Goal: Information Seeking & Learning: Learn about a topic

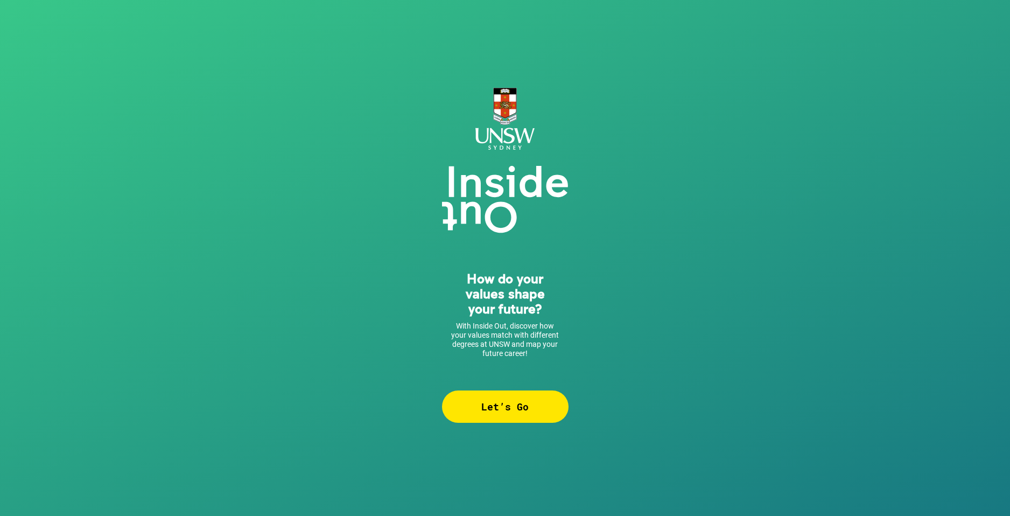
click at [519, 408] on div "Let’s Go" at bounding box center [505, 406] width 126 height 32
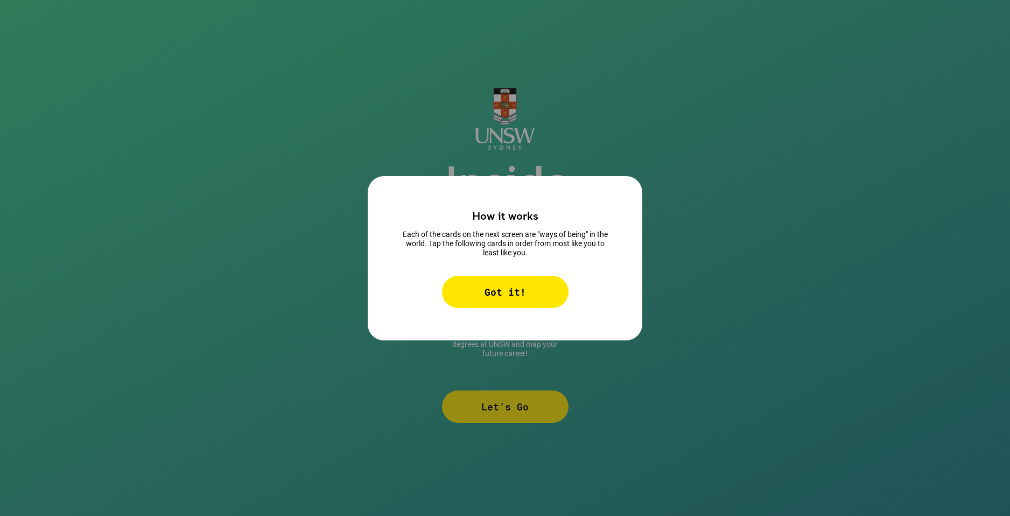
click at [518, 281] on div "Got it!" at bounding box center [505, 292] width 126 height 32
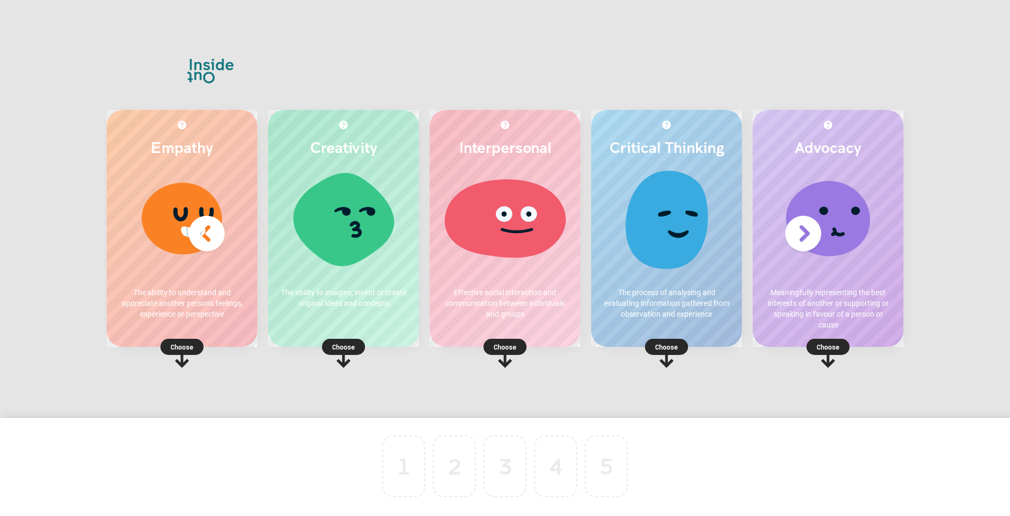
click at [158, 206] on div at bounding box center [181, 222] width 129 height 108
click at [176, 342] on p "Choose" at bounding box center [182, 346] width 151 height 11
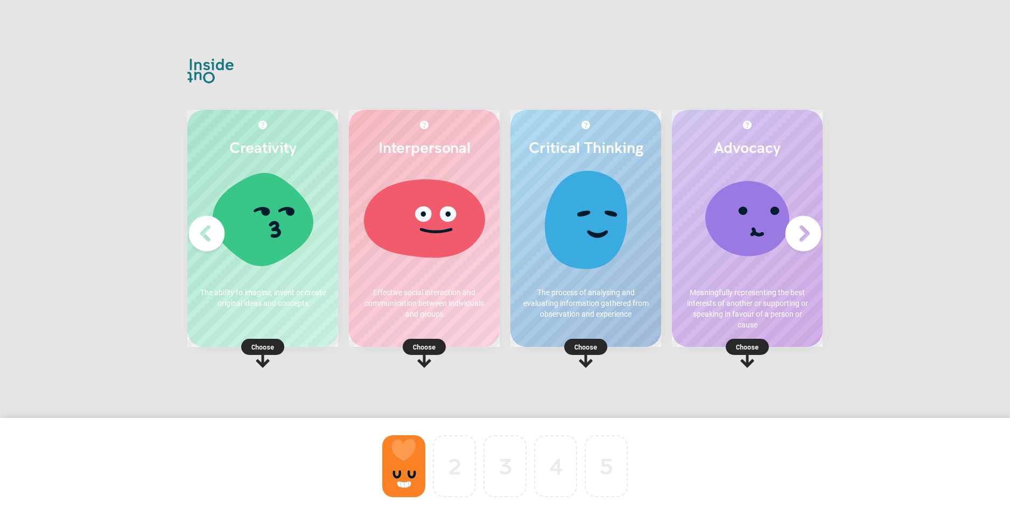
click at [805, 231] on img at bounding box center [802, 233] width 43 height 43
click at [522, 346] on p "Choose" at bounding box center [585, 346] width 151 height 11
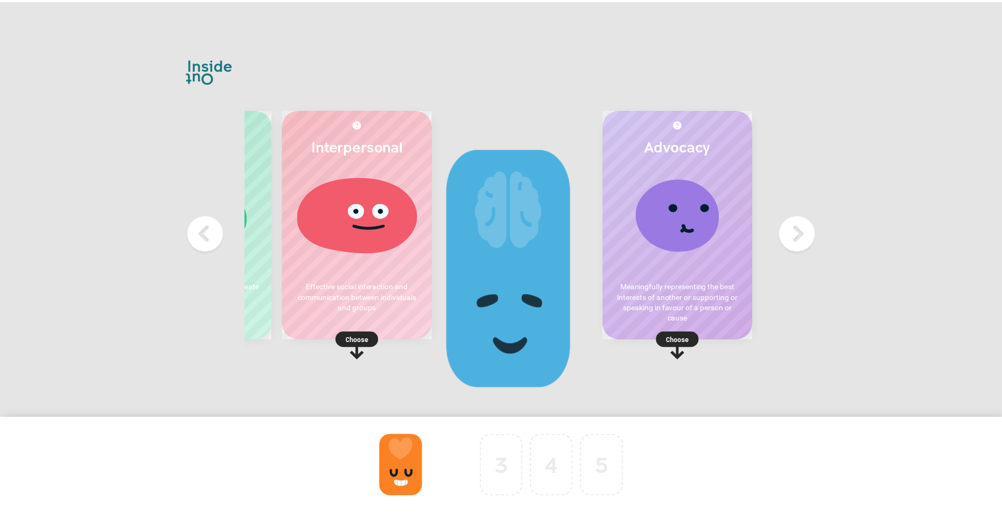
scroll to position [0, 0]
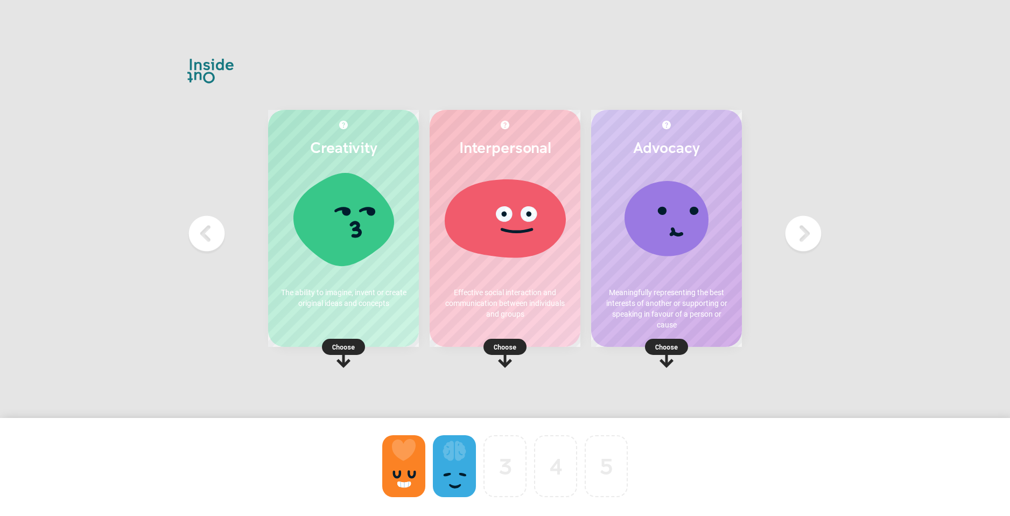
click at [351, 346] on p "Choose" at bounding box center [343, 346] width 151 height 11
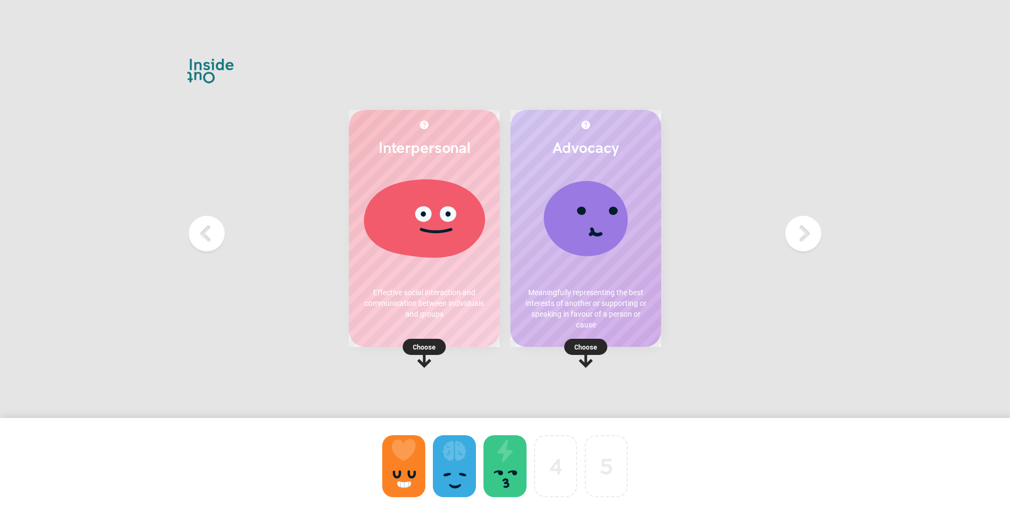
click at [427, 346] on p "Choose" at bounding box center [424, 346] width 151 height 11
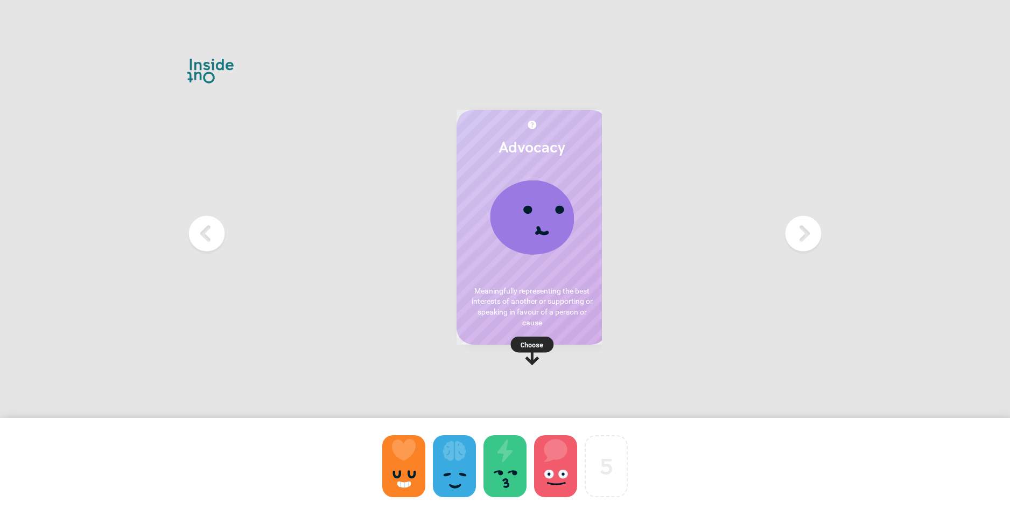
click at [571, 342] on p "Choose" at bounding box center [531, 344] width 151 height 11
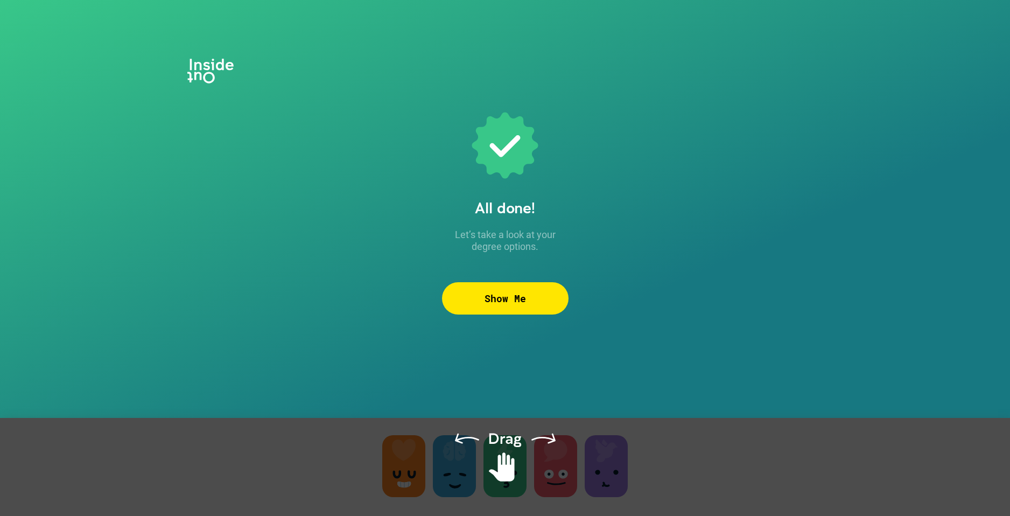
click at [511, 306] on div "Show Me" at bounding box center [505, 298] width 126 height 32
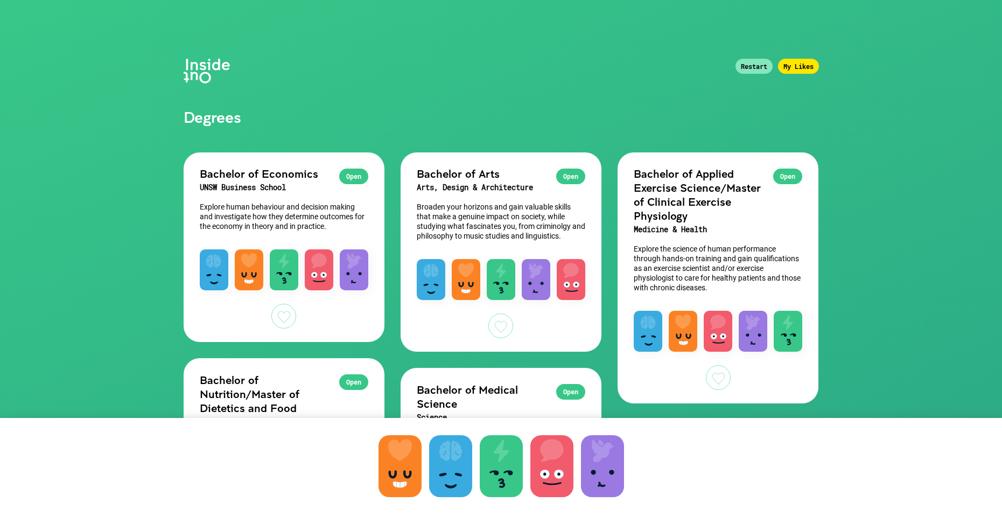
click at [792, 173] on div "Open" at bounding box center [787, 176] width 29 height 16
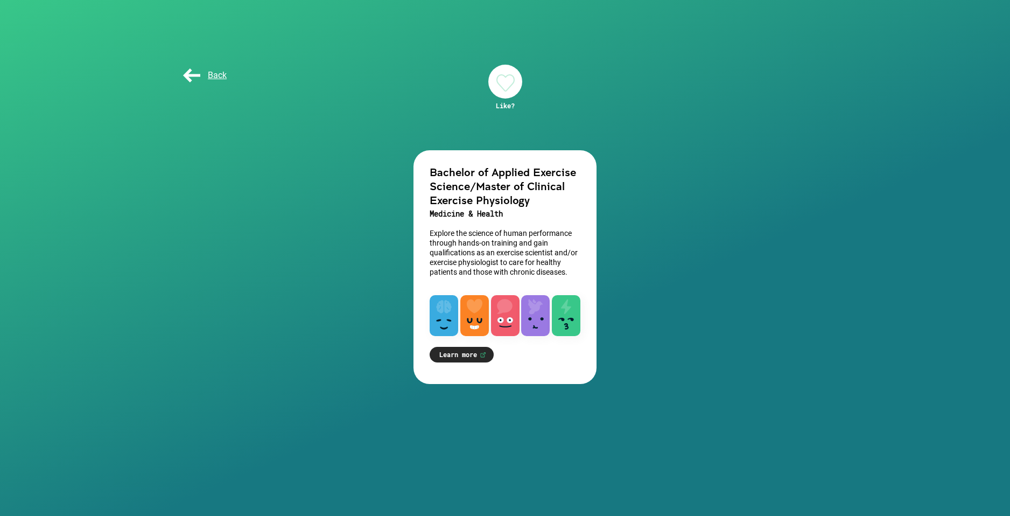
click at [547, 240] on p "Explore the science of human performance through hands-on training and gain qua…" at bounding box center [504, 252] width 151 height 48
click at [478, 356] on link "Learn more" at bounding box center [461, 355] width 64 height 16
